Goal: Navigation & Orientation: Go to known website

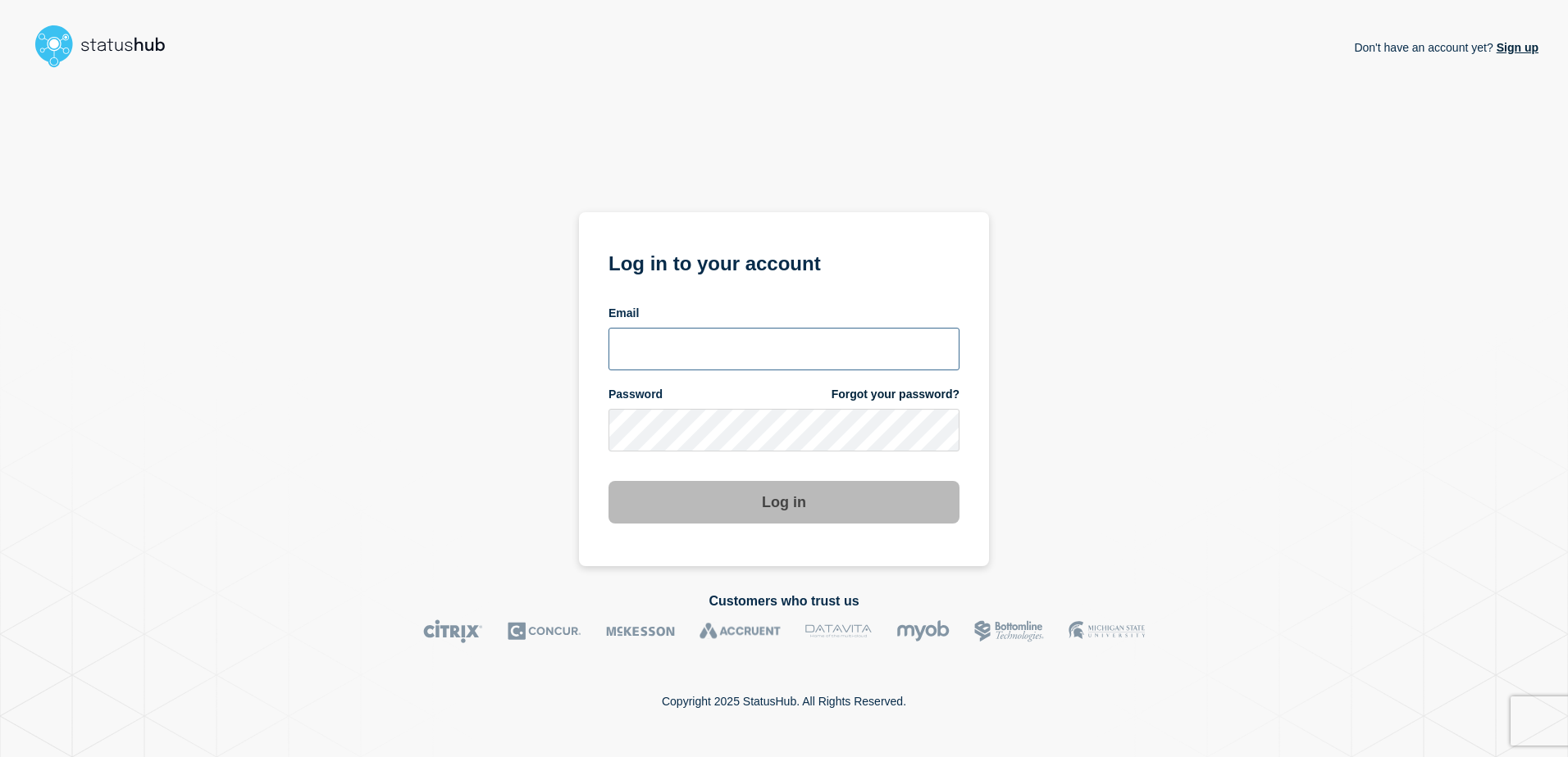
type input "alan.capistrano@kocho.co.uk"
drag, startPoint x: 896, startPoint y: 466, endPoint x: 881, endPoint y: 468, distance: 15.1
click at [896, 466] on form "Log in to your account Email alan.capistrano@kocho.co.uk Password Forgot your p…" at bounding box center [783, 385] width 351 height 277
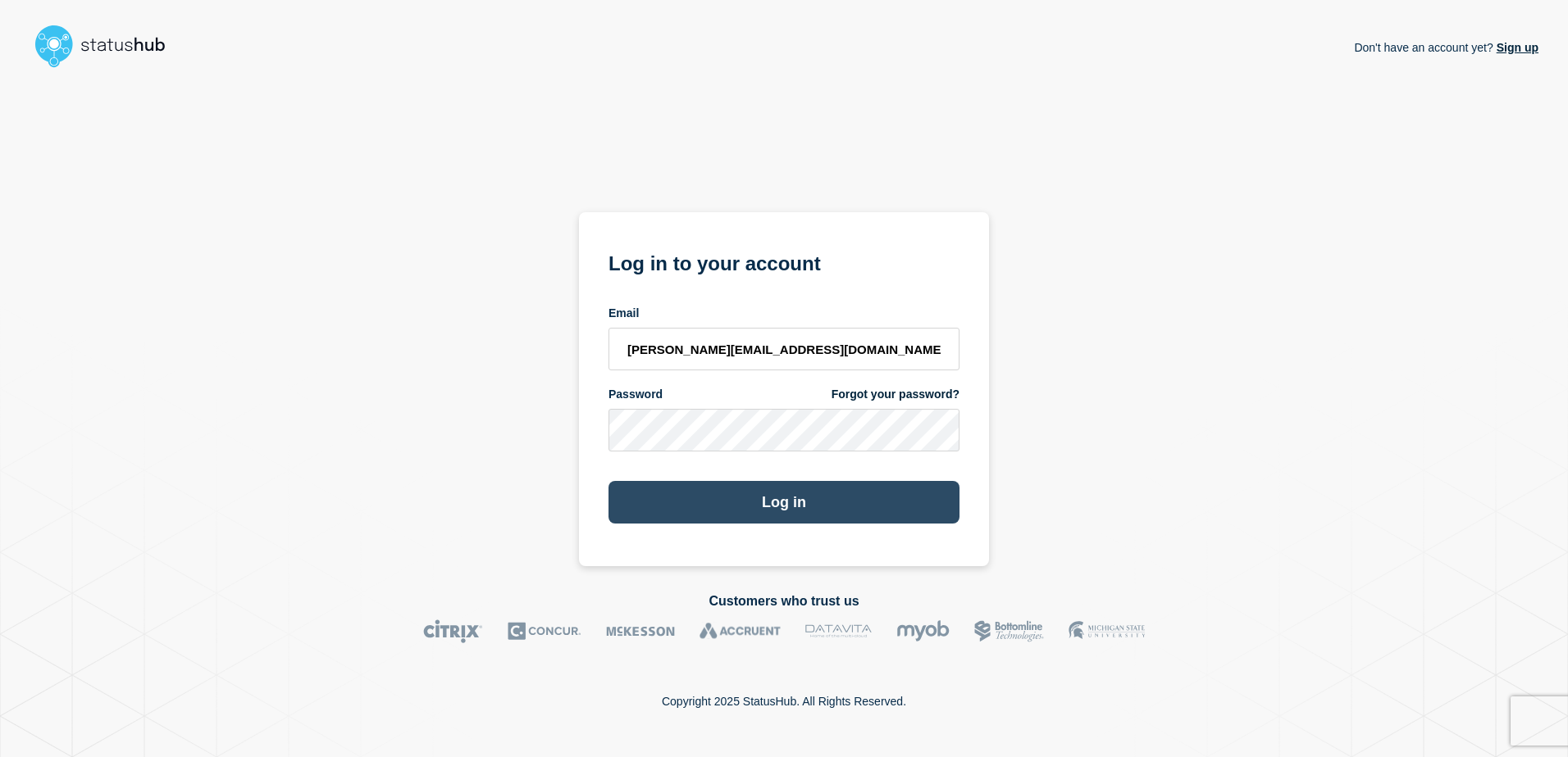
click at [792, 490] on button "Log in" at bounding box center [783, 502] width 351 height 42
